Goal: Information Seeking & Learning: Learn about a topic

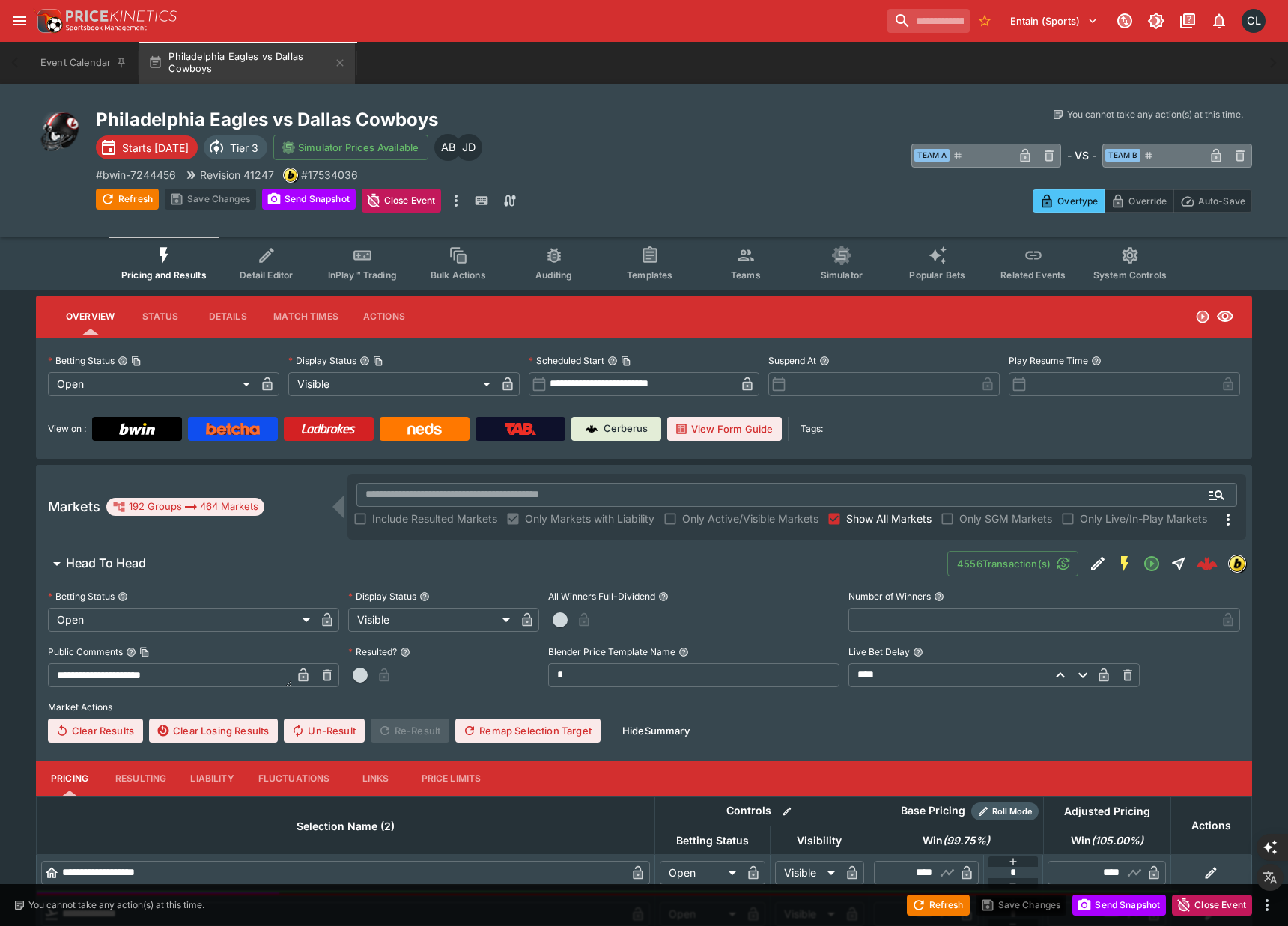
click at [601, 167] on div "# bwin-7244456 Revision 41247 # 17534036" at bounding box center [385, 175] width 578 height 16
click at [723, 217] on div "Philadelphia Eagles vs Dallas Cowboys Starts [DATE] Tier 3 Simulator Prices Ava…" at bounding box center [644, 160] width 1288 height 153
click at [744, 149] on div "​ Team A ​ - VS - ​ Team B ​" at bounding box center [963, 154] width 578 height 34
click at [715, 175] on div "You cannot take any action(s) at this time. You cannot take any action(s) at th…" at bounding box center [963, 160] width 578 height 105
click at [163, 174] on p "# bwin-7244456" at bounding box center [135, 175] width 80 height 16
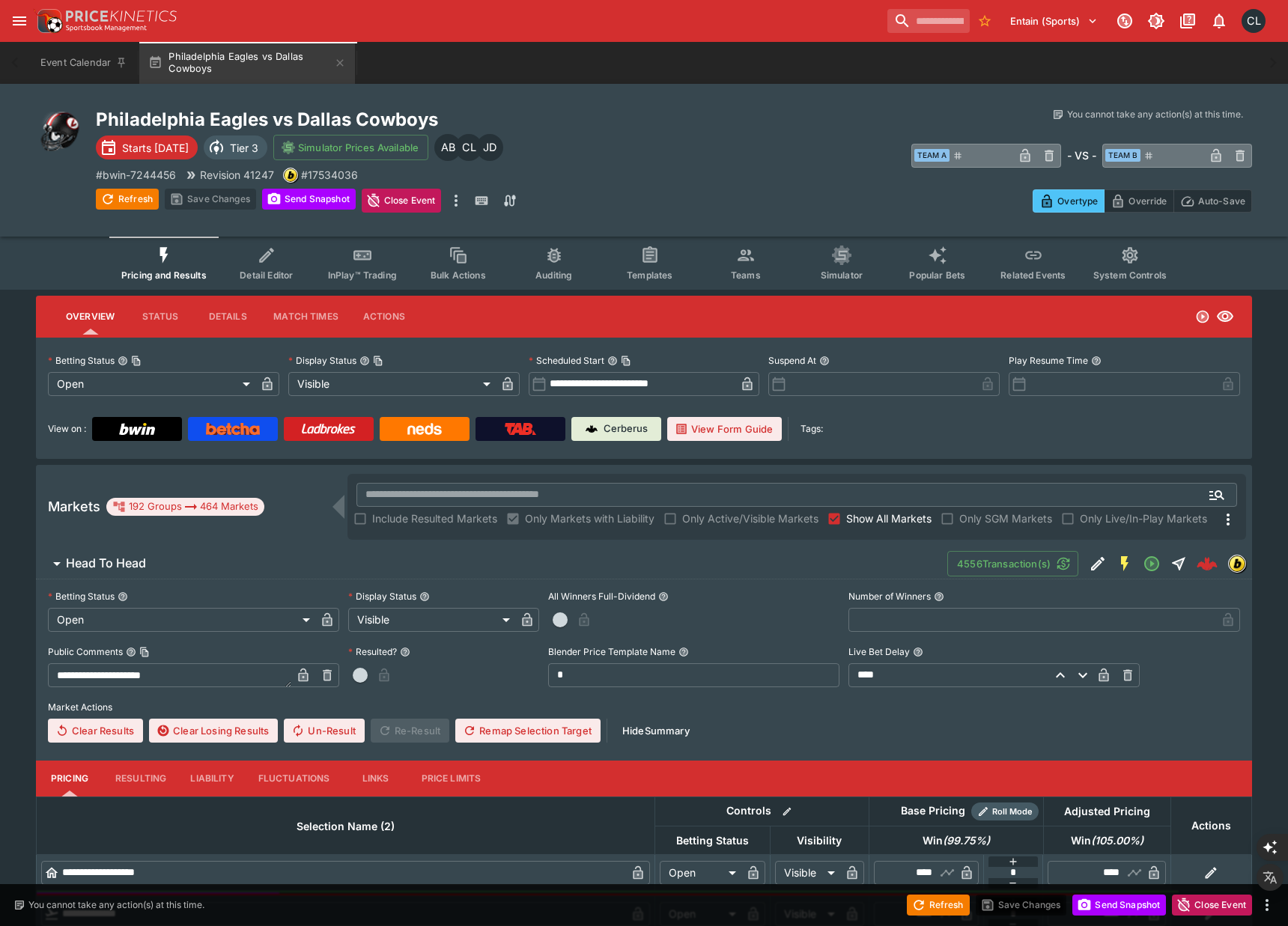
click at [763, 135] on div "You cannot take any action(s) at this time. You cannot take any action(s) at th…" at bounding box center [963, 160] width 578 height 105
click at [843, 279] on span "Simulator" at bounding box center [841, 274] width 42 height 11
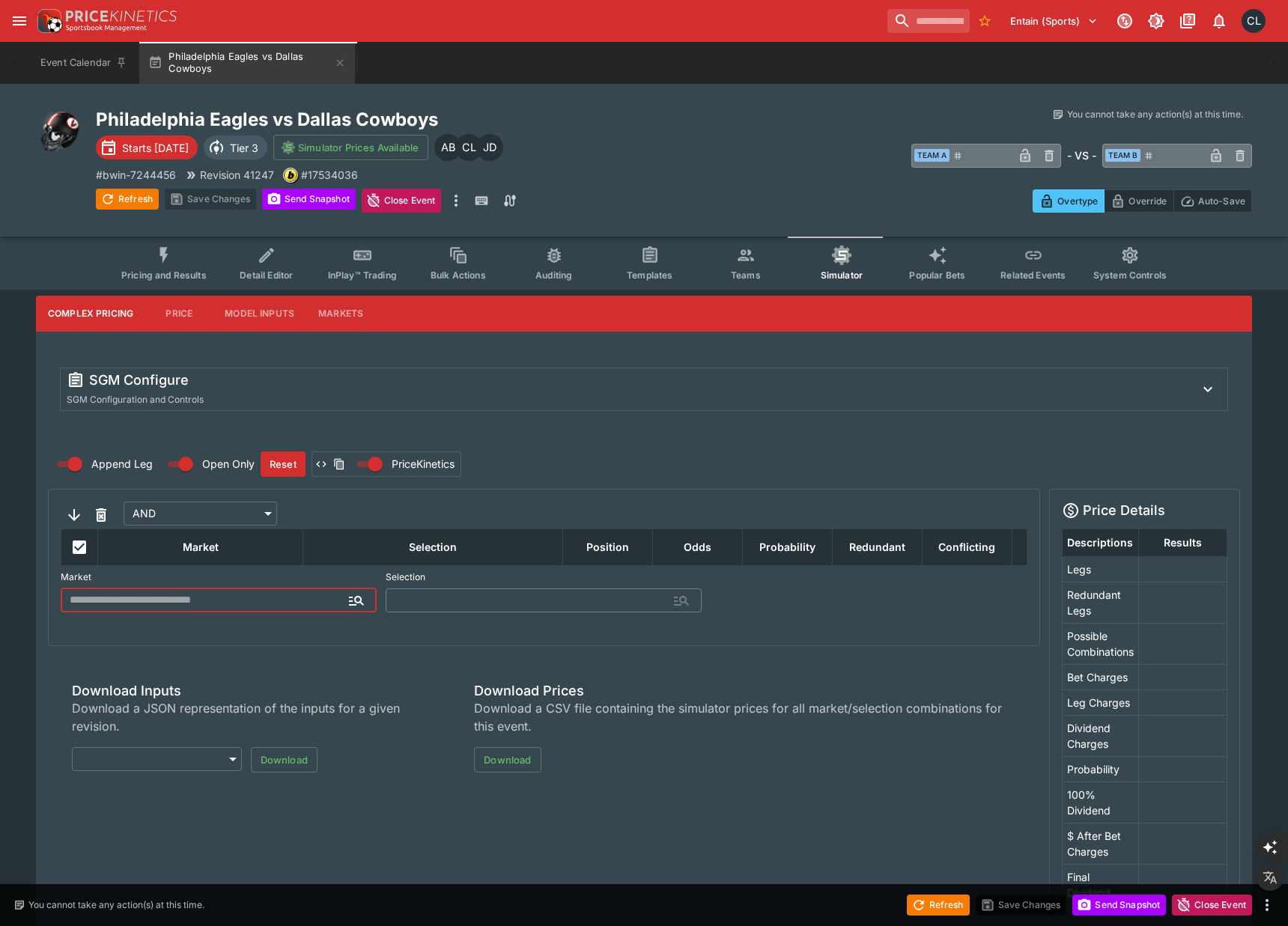
type input "**********"
click at [757, 274] on span "Teams" at bounding box center [745, 274] width 30 height 11
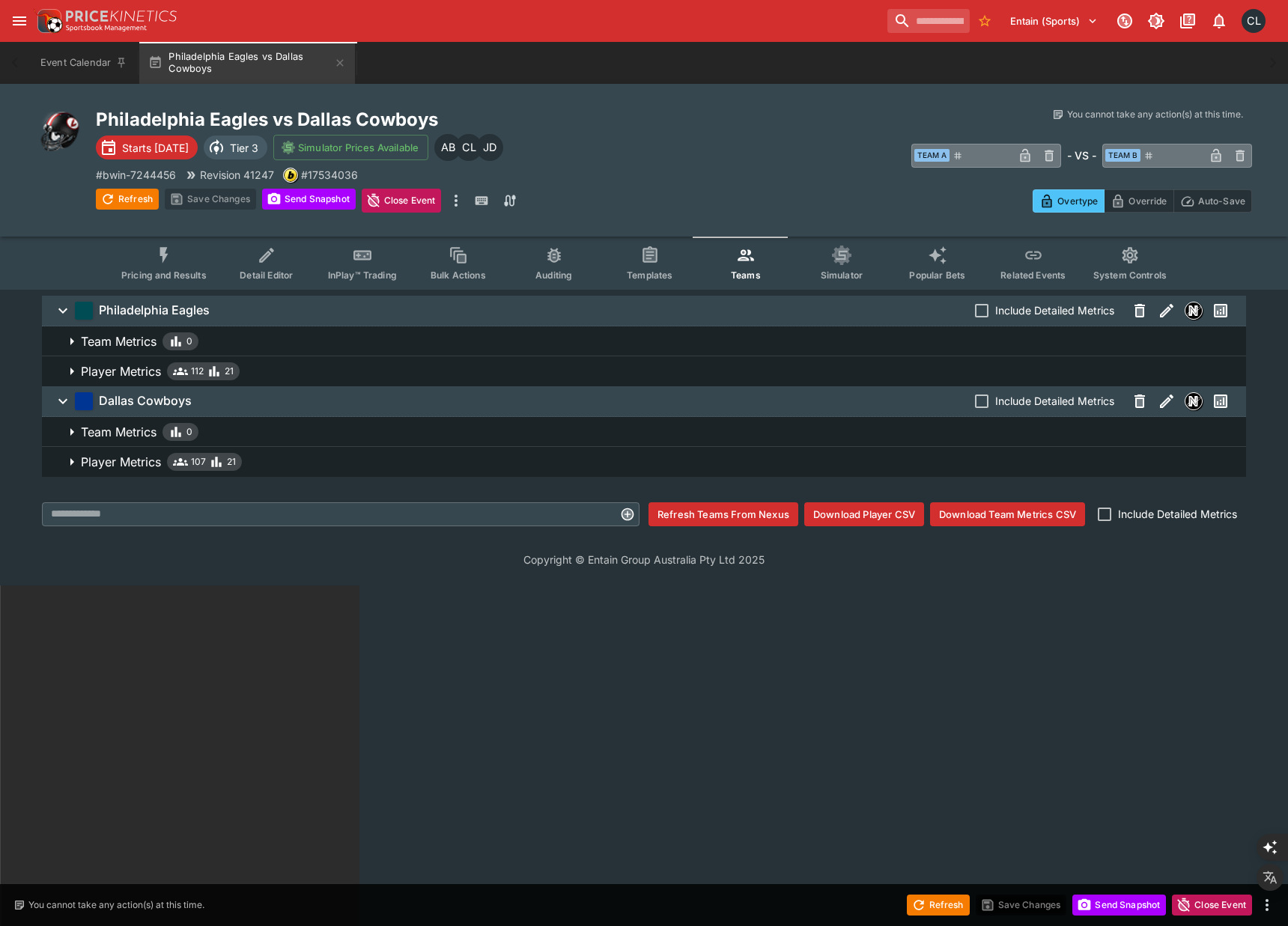
click at [368, 273] on span "InPlay™ Trading" at bounding box center [362, 274] width 69 height 11
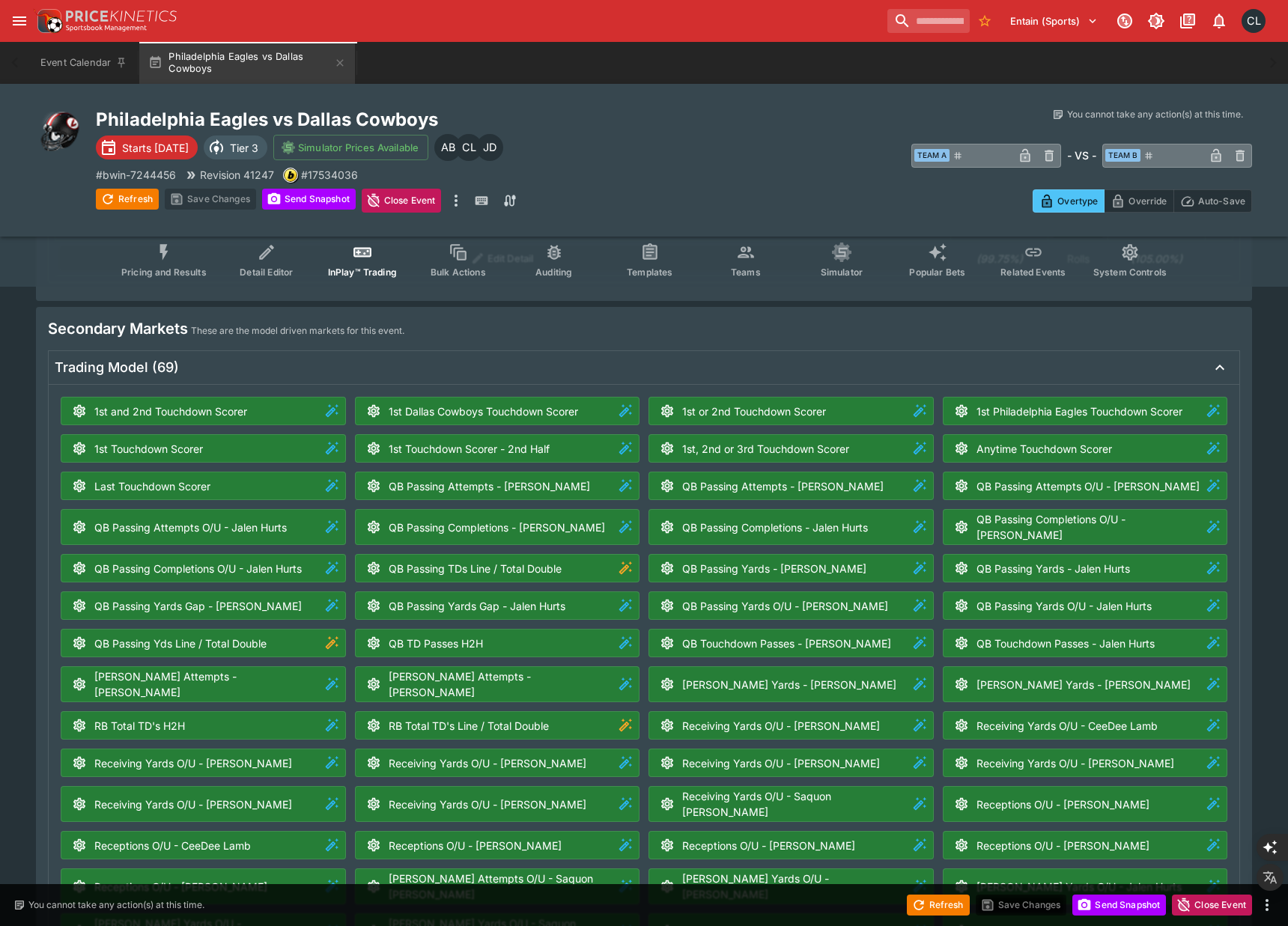
scroll to position [864, 0]
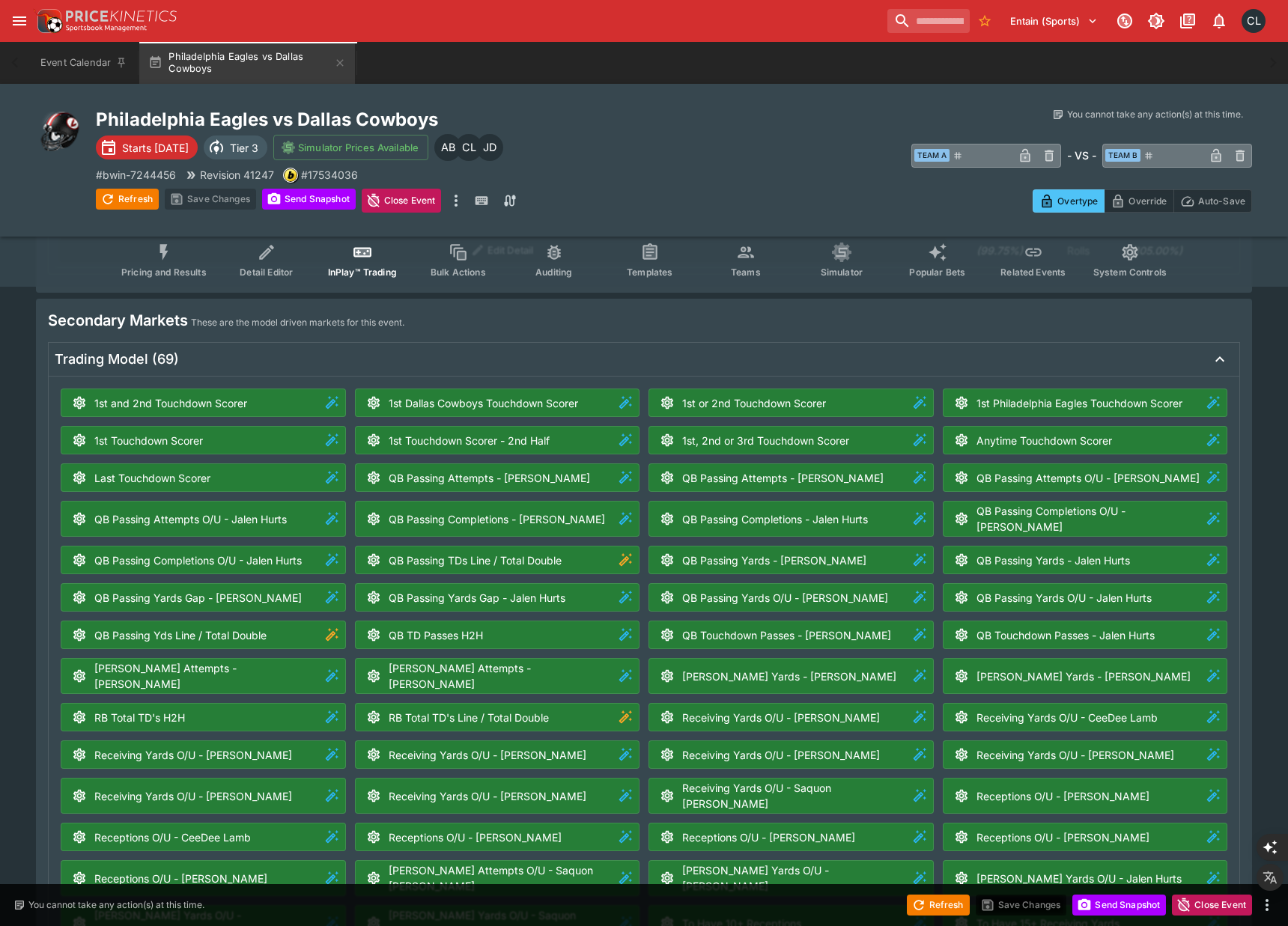
click at [661, 150] on div "Philadelphia Eagles vs Dallas Cowboys Starts [DATE] Tier 3 Simulator Prices Ava…" at bounding box center [385, 160] width 578 height 105
click at [747, 274] on span "Teams" at bounding box center [745, 272] width 30 height 11
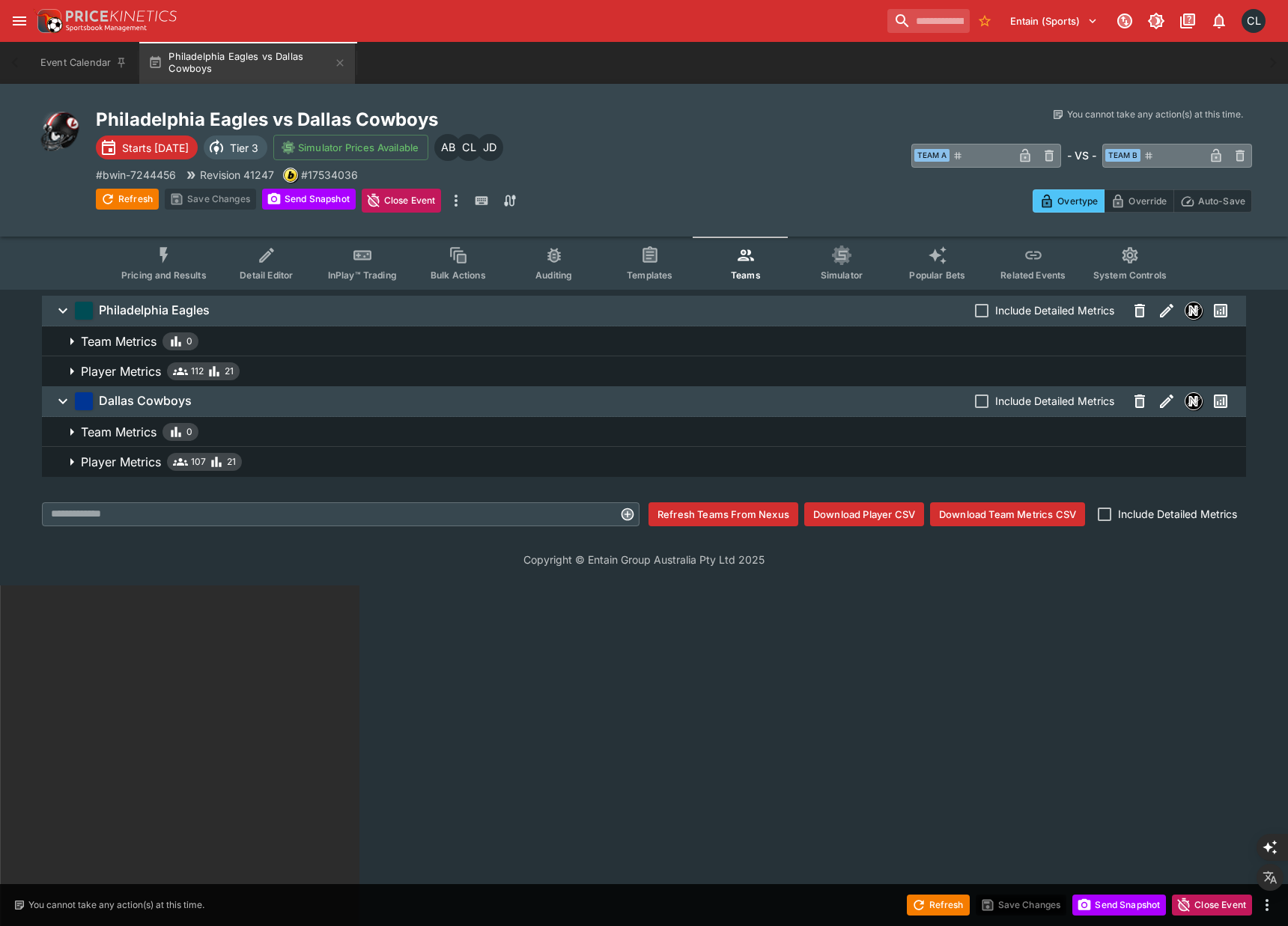
click at [355, 763] on html "Entain (Sports) 1 CL Event Calendar Philadelphia Eagles vs Dallas Cowboys Welco…" at bounding box center [644, 756] width 1288 height 1511
click at [416, 372] on span "Player Metrics 112 21" at bounding box center [657, 372] width 1153 height 18
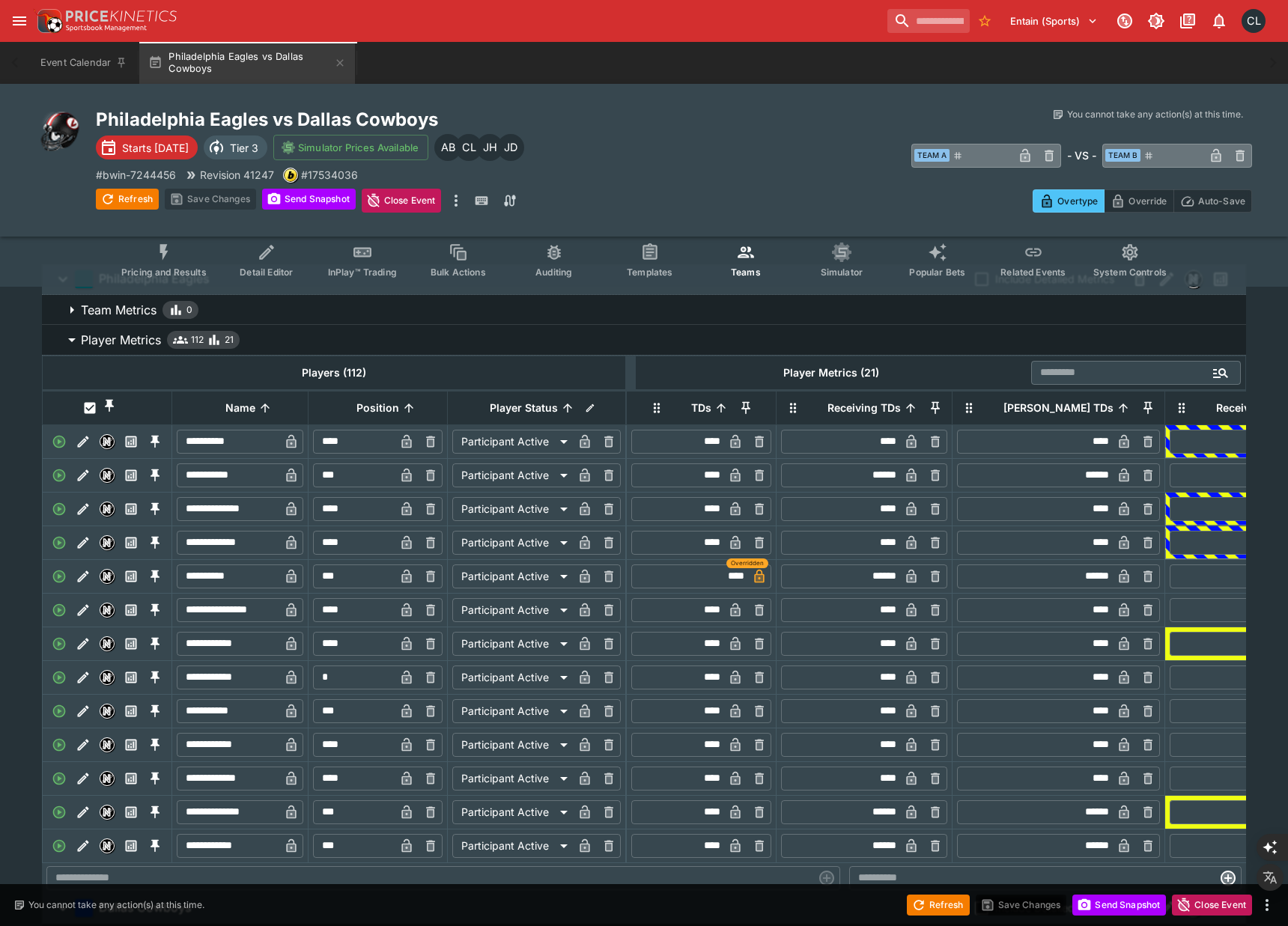
scroll to position [198, 0]
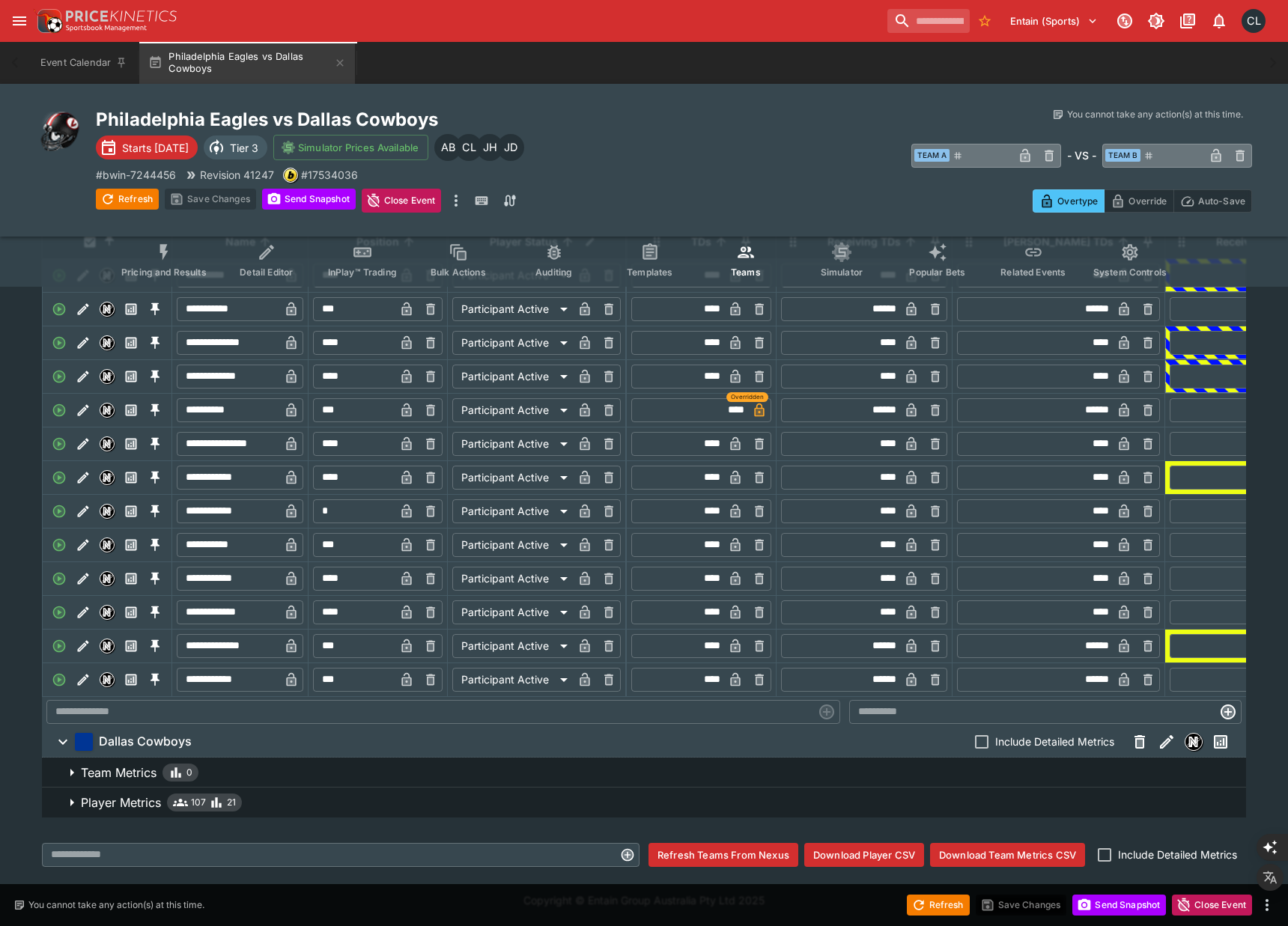
click at [279, 803] on span "Player Metrics 107 21" at bounding box center [657, 803] width 1153 height 18
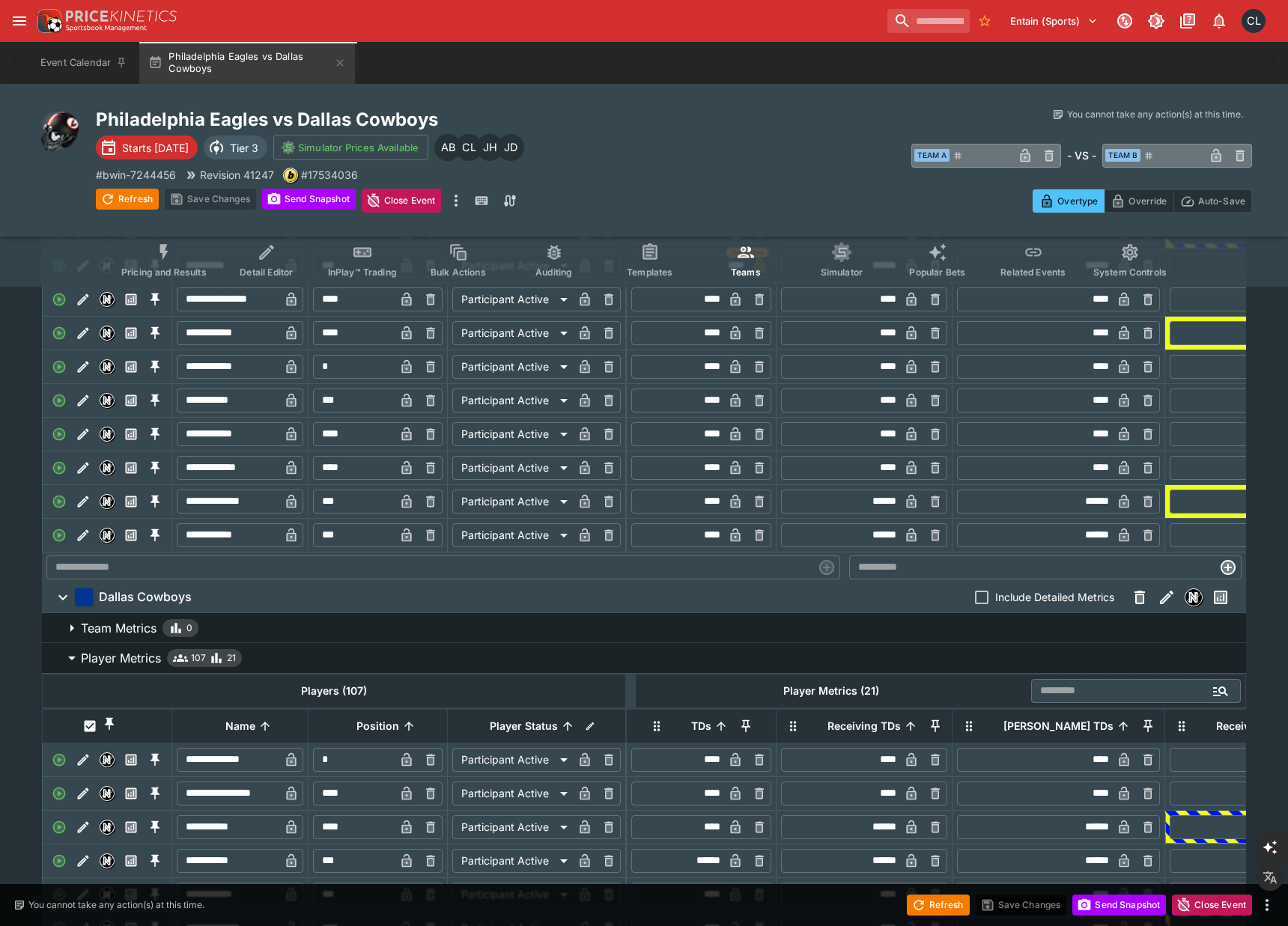
scroll to position [0, 0]
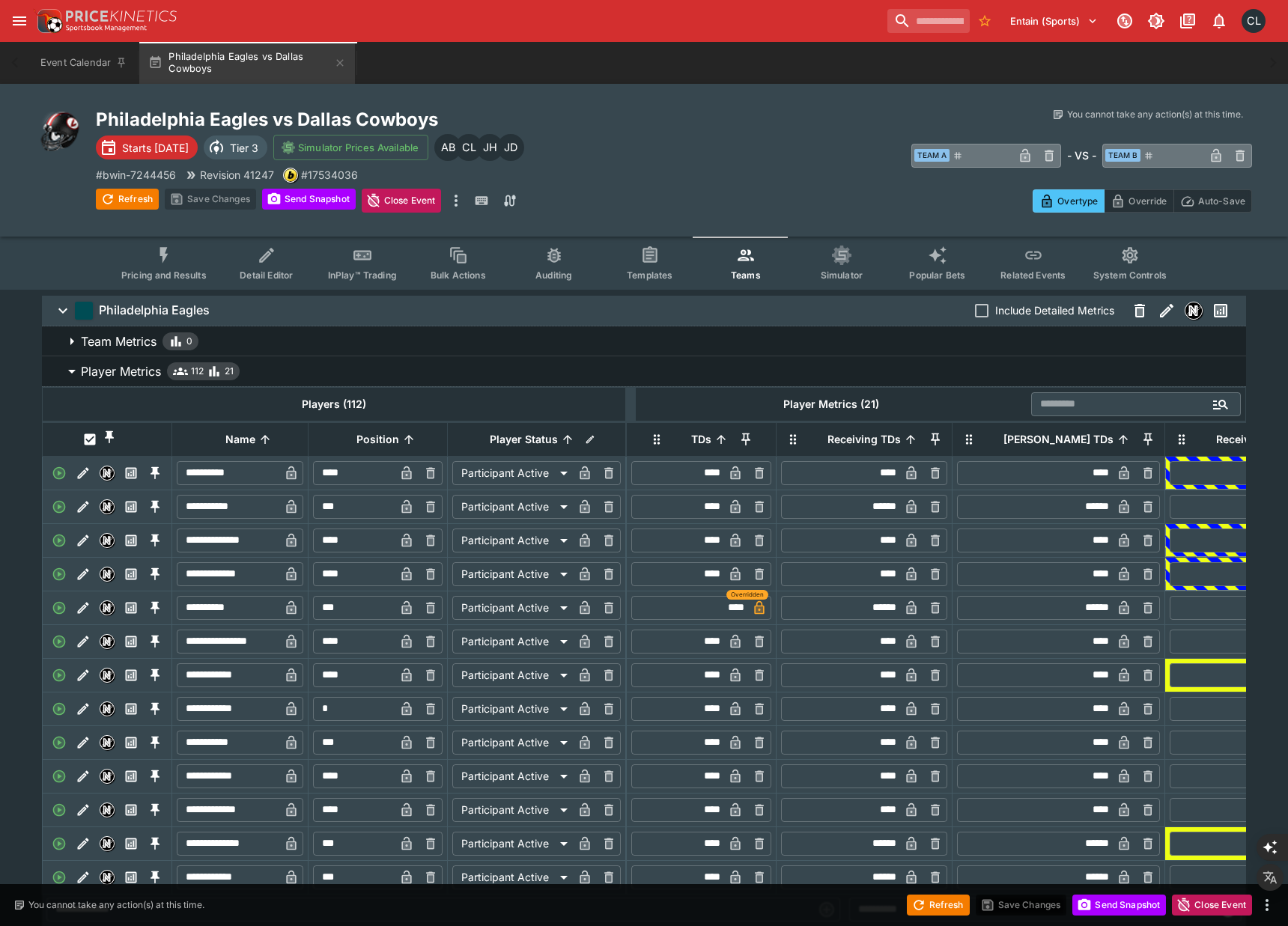
click at [160, 284] on button "Pricing and Results" at bounding box center [164, 263] width 109 height 53
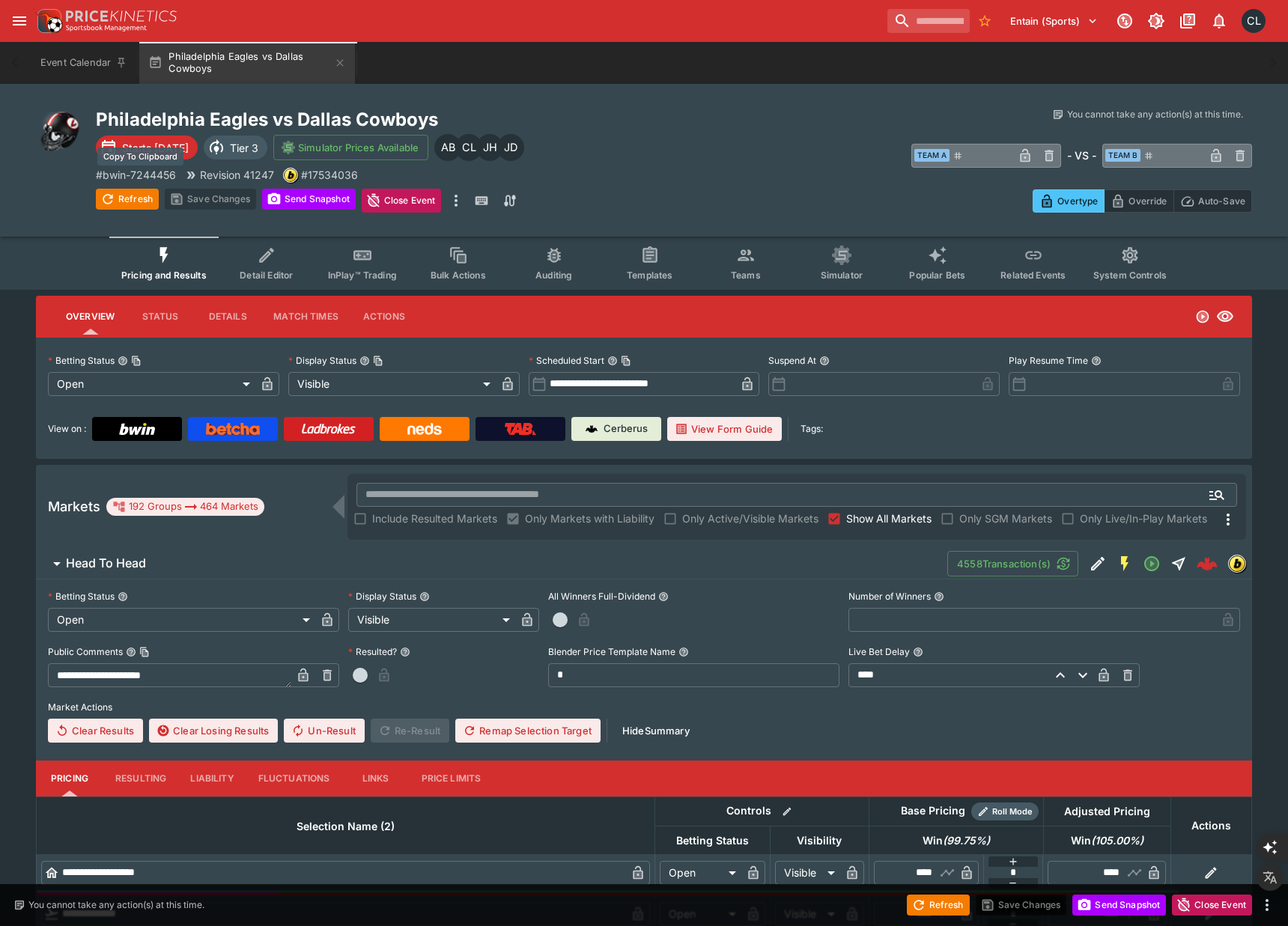
click at [167, 175] on p "# bwin-7244456" at bounding box center [135, 175] width 80 height 16
